Goal: Transaction & Acquisition: Purchase product/service

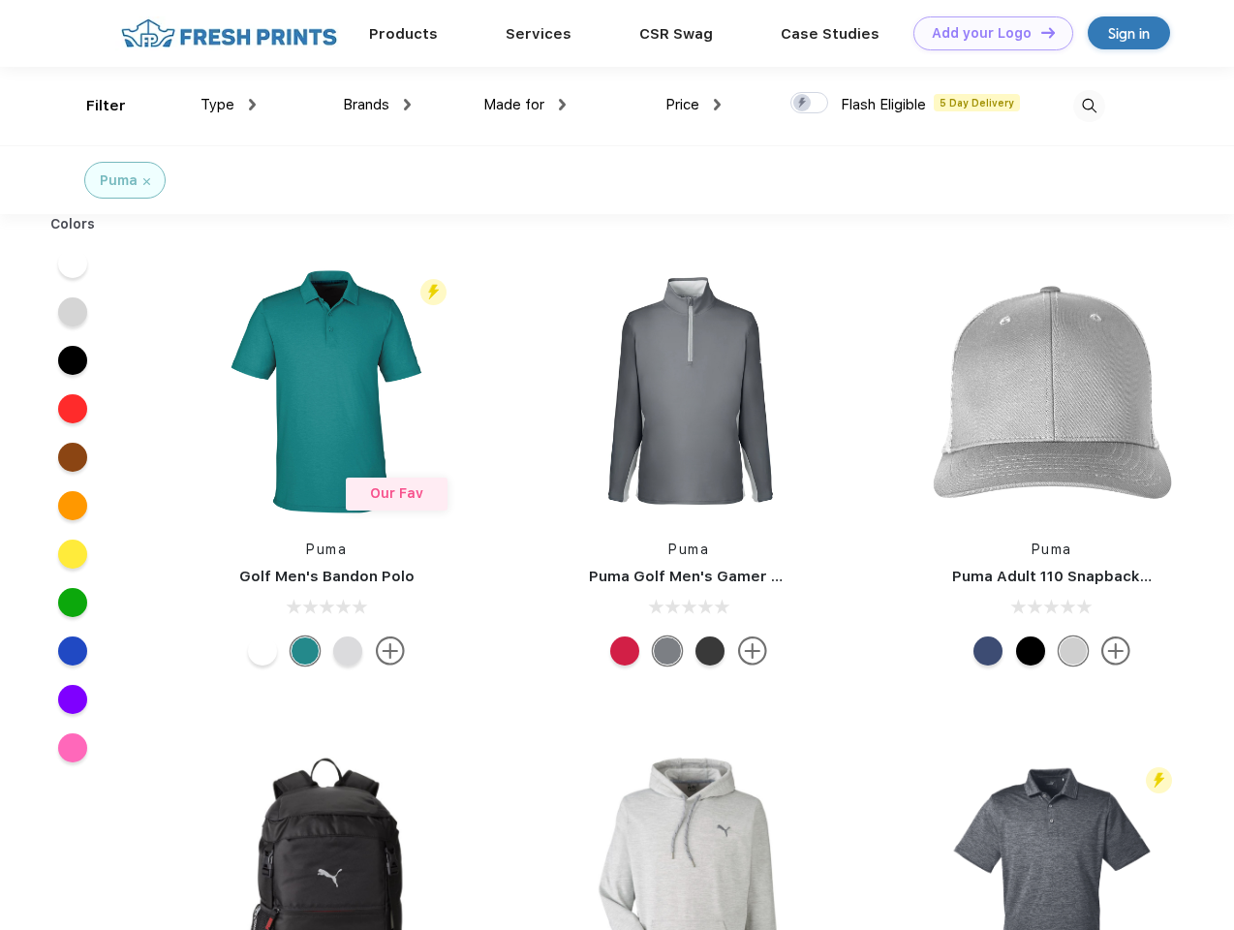
click at [986, 33] on link "Add your Logo Design Tool" at bounding box center [994, 33] width 160 height 34
click at [0, 0] on div "Design Tool" at bounding box center [0, 0] width 0 height 0
click at [1040, 32] on link "Add your Logo Design Tool" at bounding box center [994, 33] width 160 height 34
click at [93, 106] on div "Filter" at bounding box center [106, 106] width 40 height 22
click at [229, 105] on span "Type" at bounding box center [218, 104] width 34 height 17
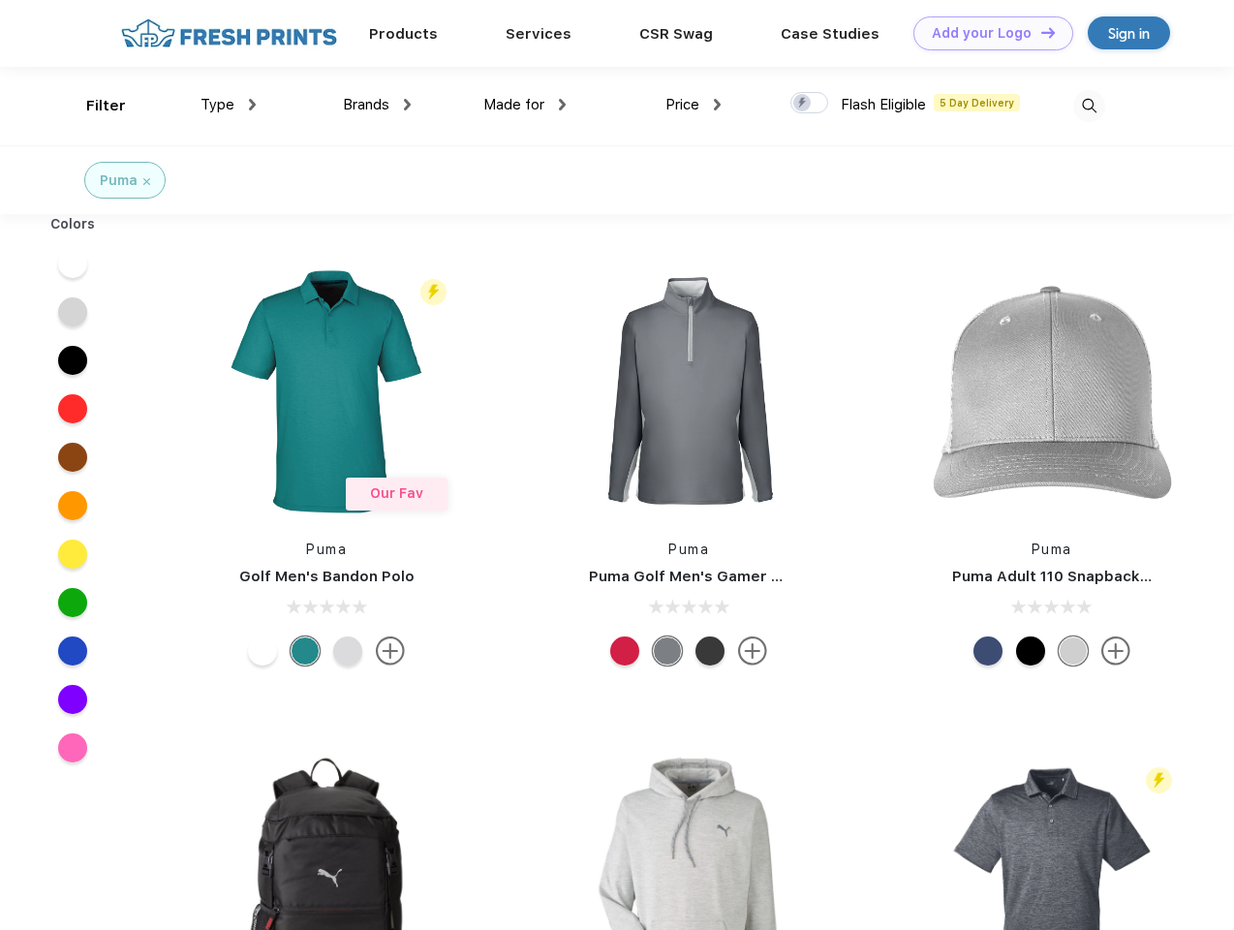
click at [377, 105] on span "Brands" at bounding box center [366, 104] width 47 height 17
click at [525, 105] on span "Made for" at bounding box center [514, 104] width 61 height 17
click at [694, 105] on span "Price" at bounding box center [683, 104] width 34 height 17
click at [810, 104] on div at bounding box center [810, 102] width 38 height 21
click at [803, 104] on input "checkbox" at bounding box center [797, 97] width 13 height 13
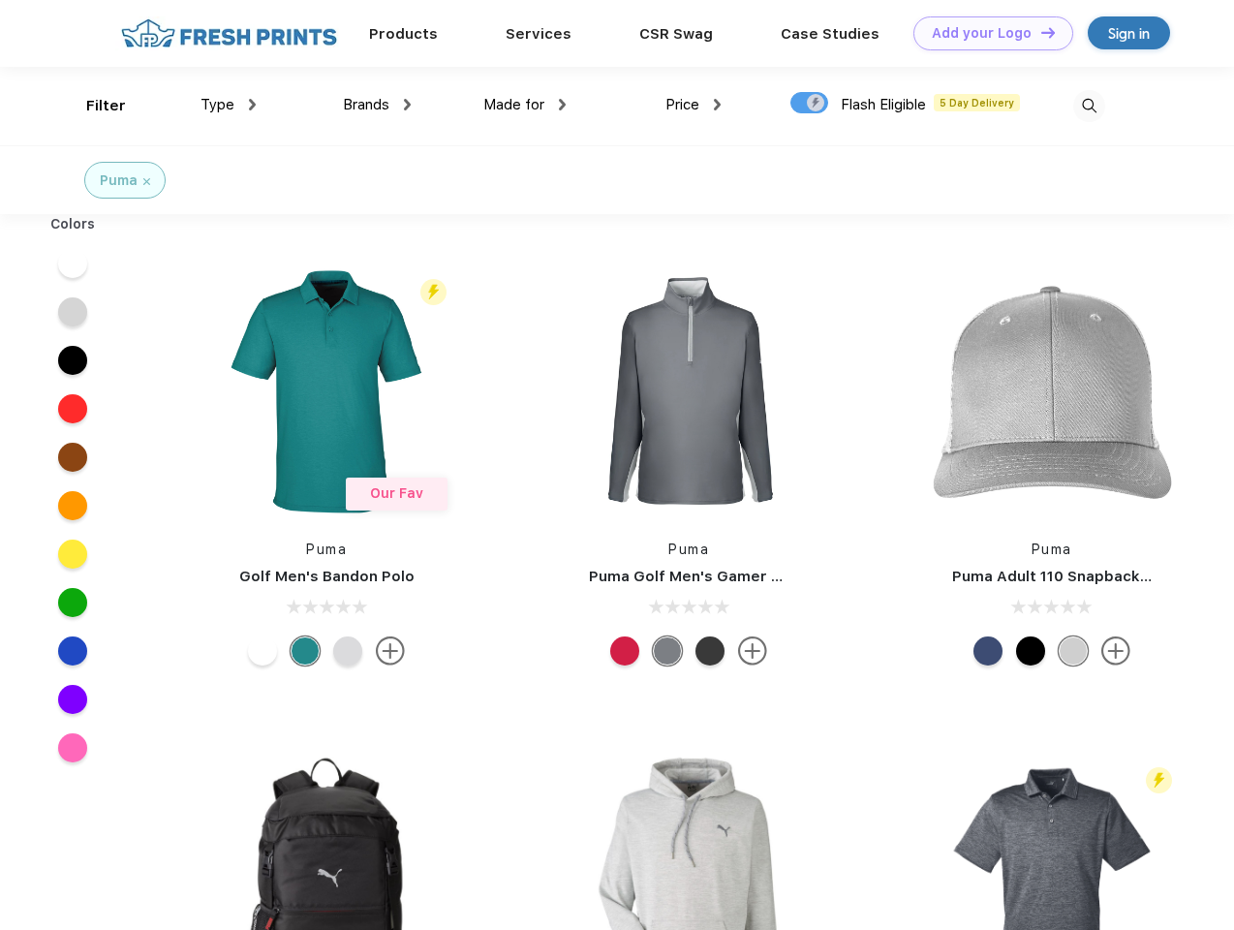
click at [1089, 106] on img at bounding box center [1090, 106] width 32 height 32
